Goal: Complete application form

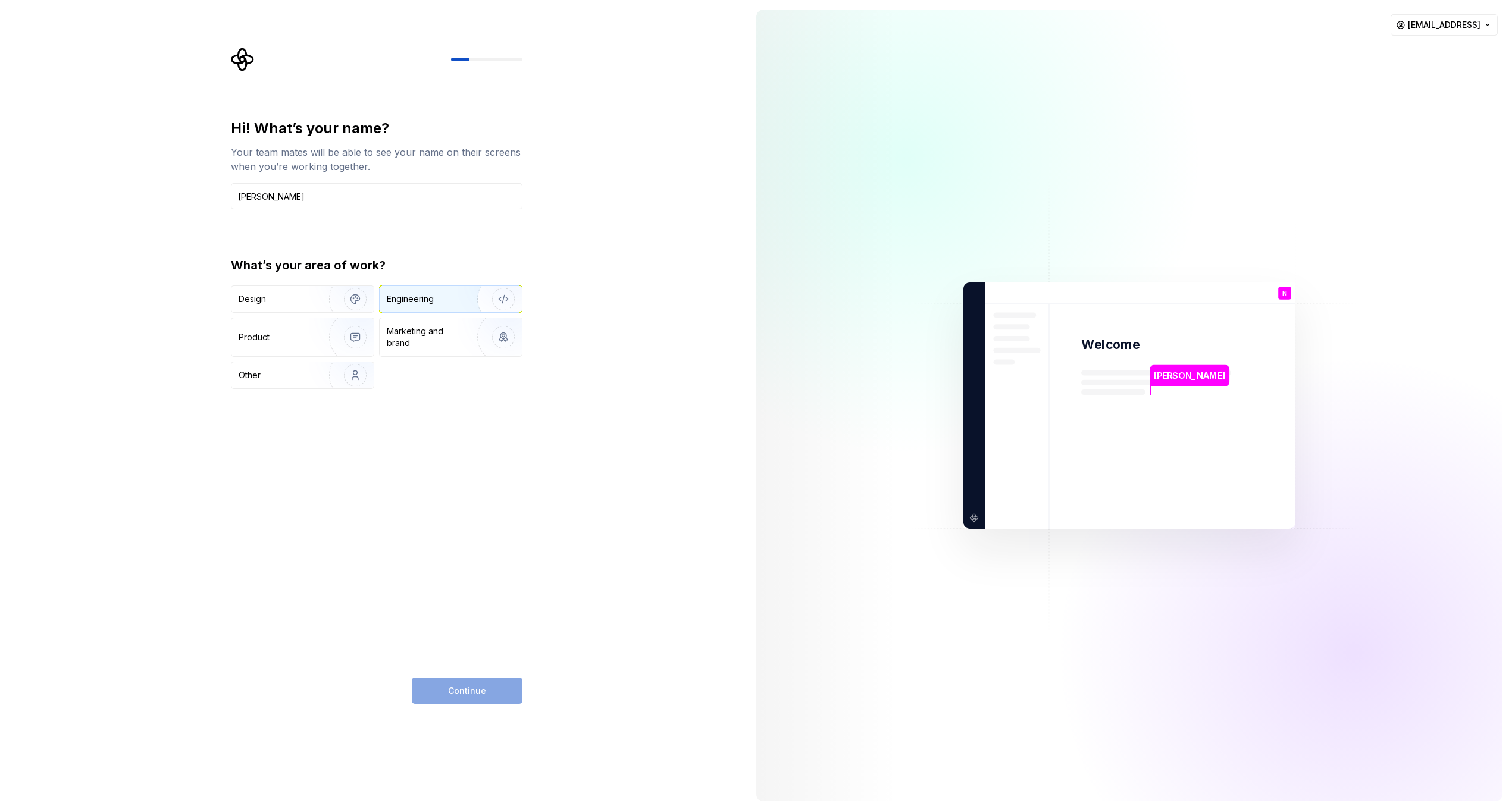
type input "[PERSON_NAME]"
click at [486, 296] on img "button" at bounding box center [495, 299] width 76 height 80
click at [501, 688] on button "Continue" at bounding box center [467, 691] width 111 height 26
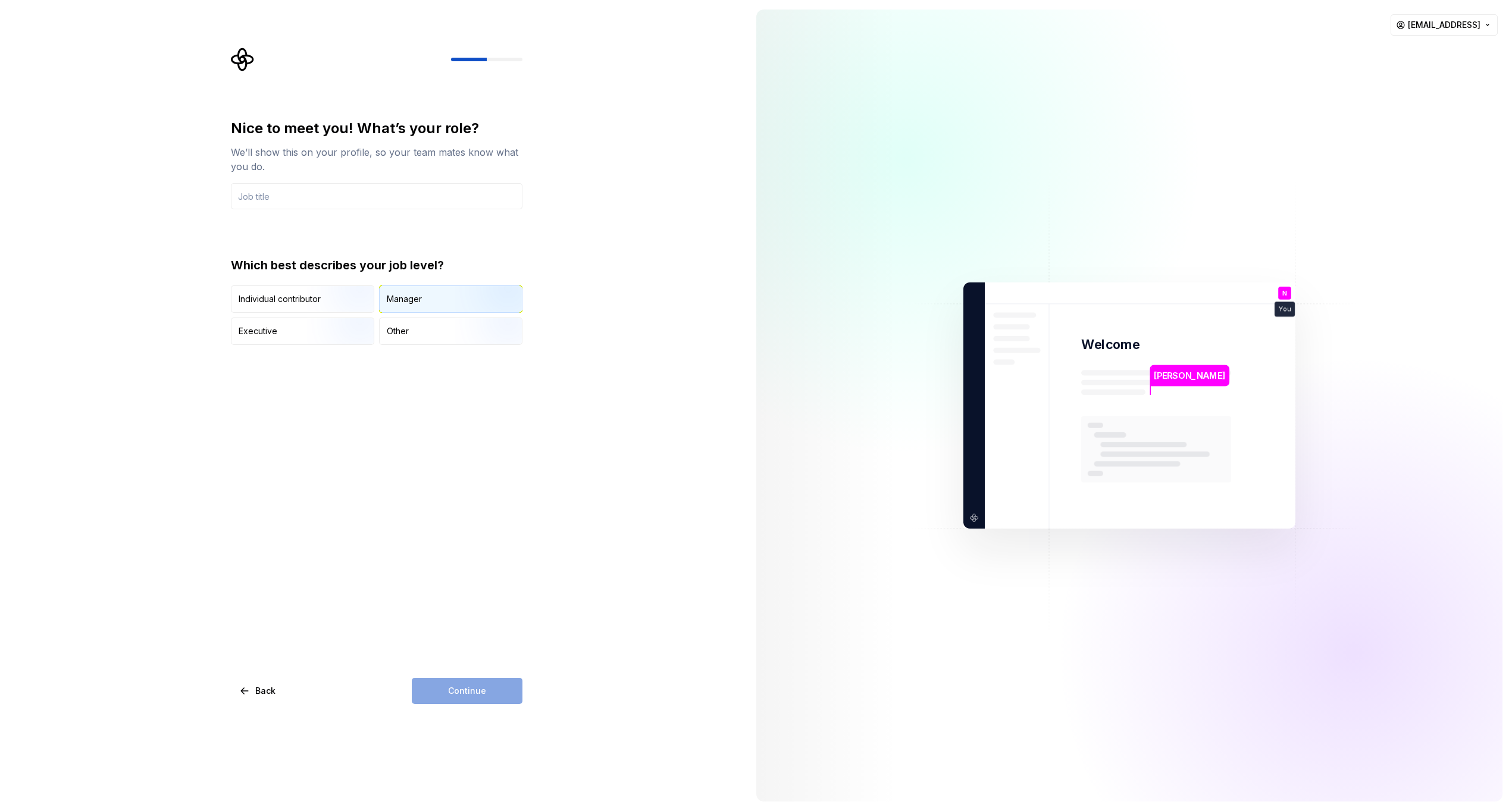
click at [413, 297] on div "Manager" at bounding box center [404, 299] width 35 height 12
click at [285, 183] on input "text" at bounding box center [376, 196] width 291 height 26
type input "Clouds"
click at [468, 690] on span "Continue" at bounding box center [466, 691] width 38 height 12
click at [267, 325] on div "50 - 249" at bounding box center [264, 325] width 34 height 12
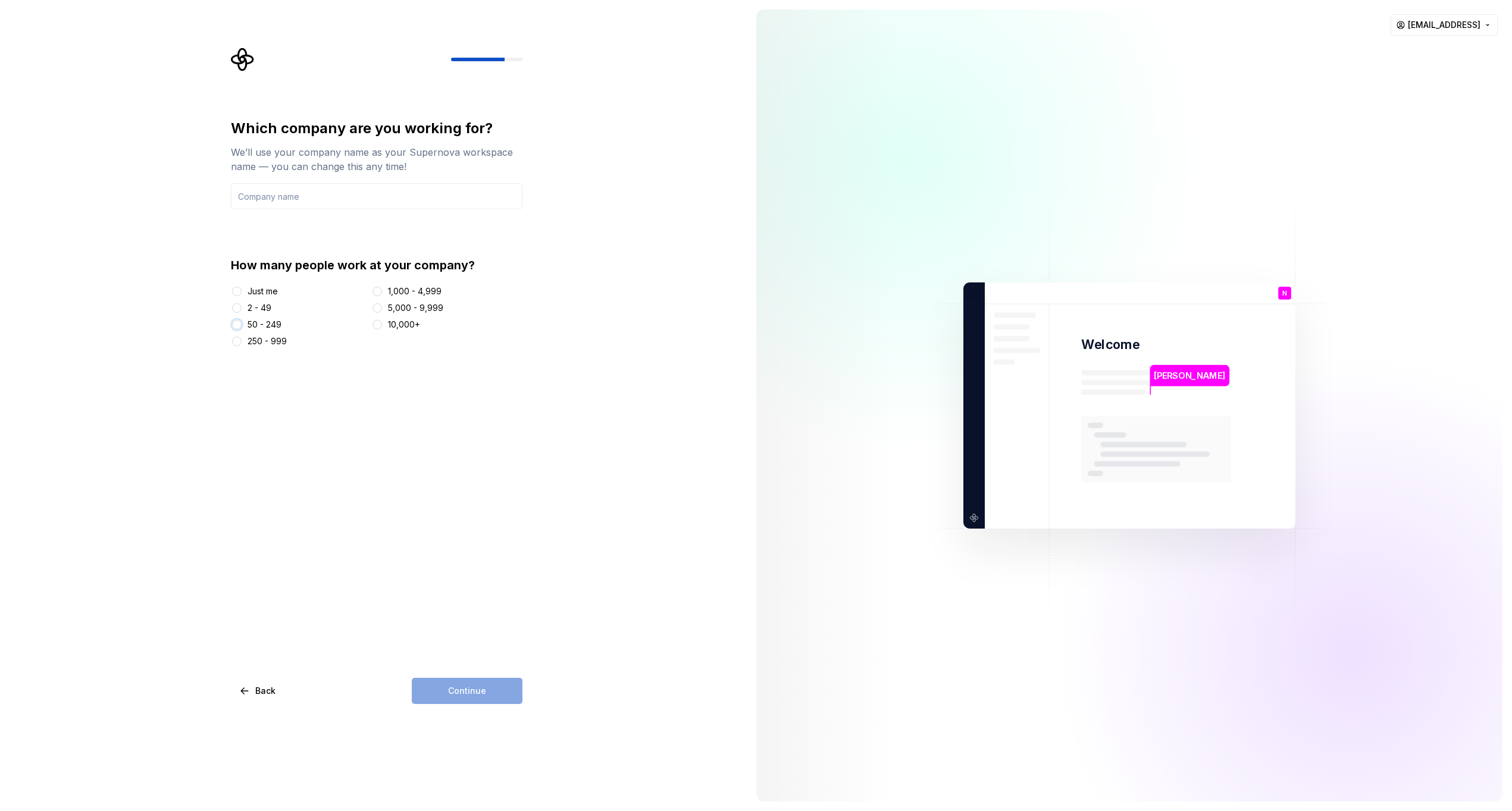
click at [241, 325] on button "50 - 249" at bounding box center [237, 325] width 10 height 10
click at [364, 213] on div "Which company are you working for? We’ll use your company name as your Supernov…" at bounding box center [376, 233] width 291 height 229
click at [358, 199] on input "text" at bounding box center [376, 196] width 291 height 26
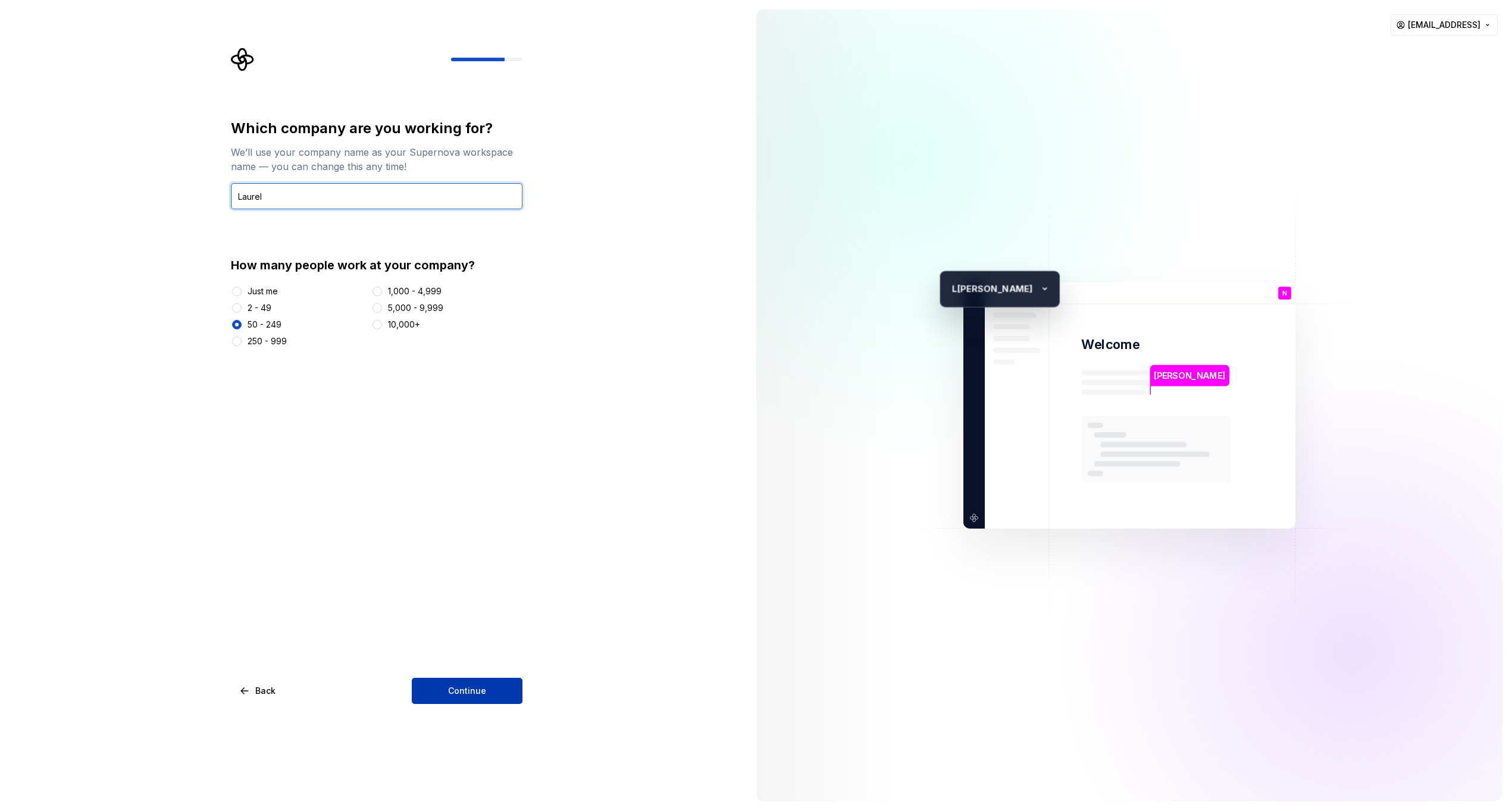
type input "Laurel"
click at [457, 696] on span "Continue" at bounding box center [466, 691] width 38 height 12
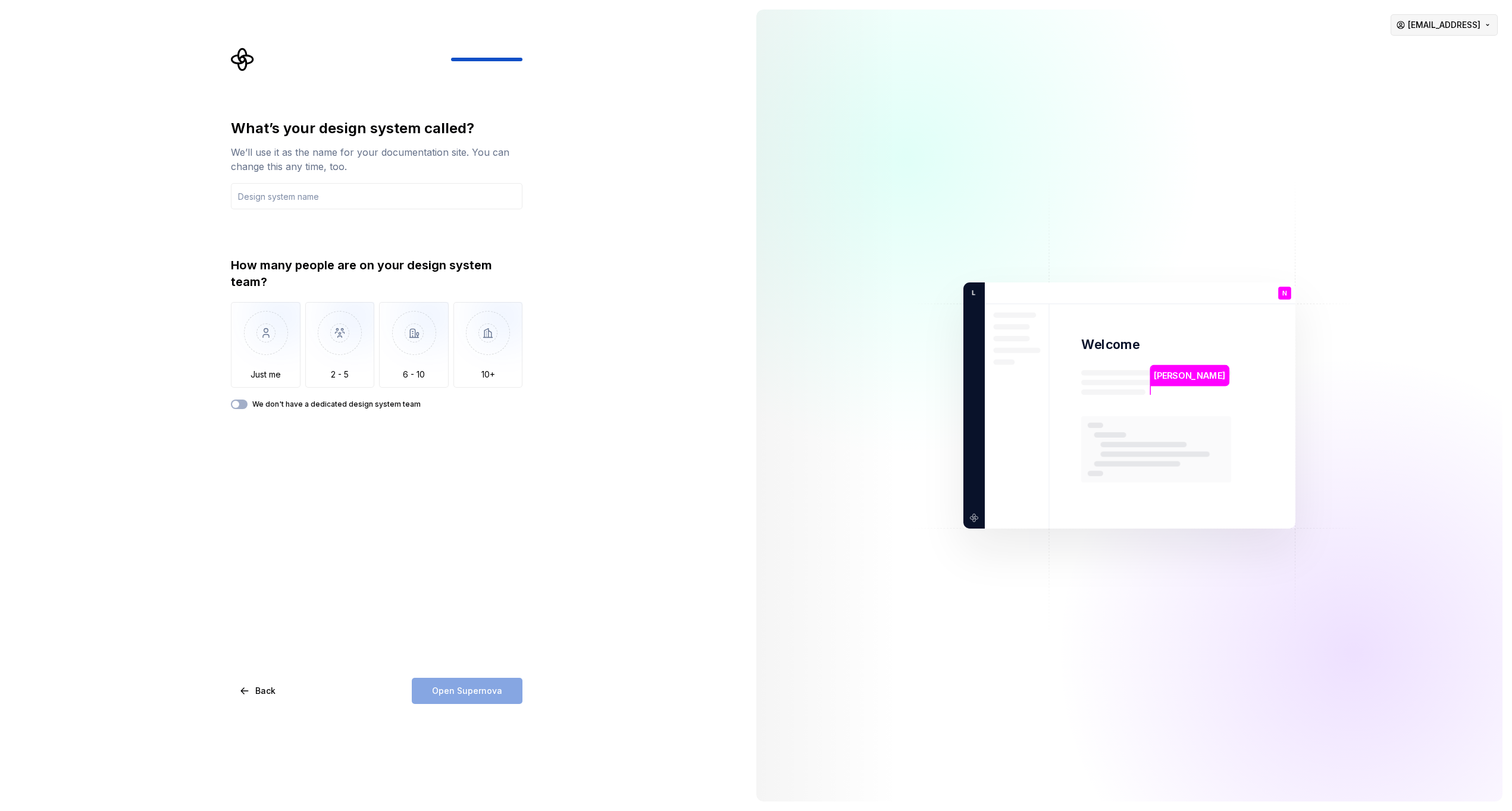
click at [1443, 25] on html "What’s your design system called? We’ll use it as the name for your documentati…" at bounding box center [756, 405] width 1512 height 811
click at [1146, 45] on html "What’s your design system called? We’ll use it as the name for your documentati…" at bounding box center [756, 405] width 1512 height 811
